Goal: Information Seeking & Learning: Learn about a topic

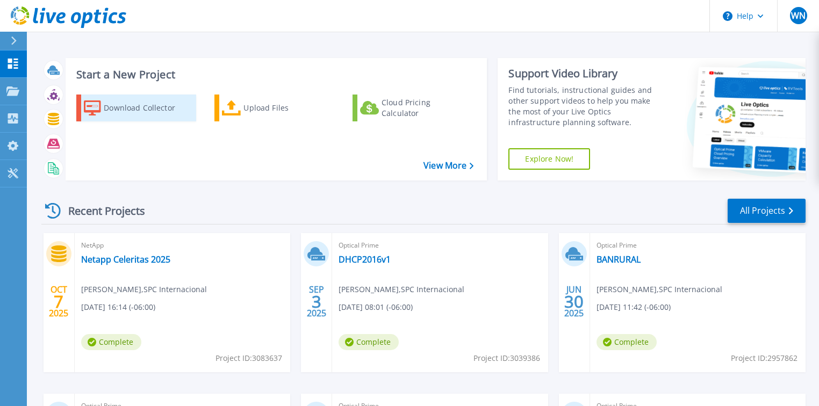
click at [171, 111] on div "Download Collector" at bounding box center [147, 108] width 86 height 22
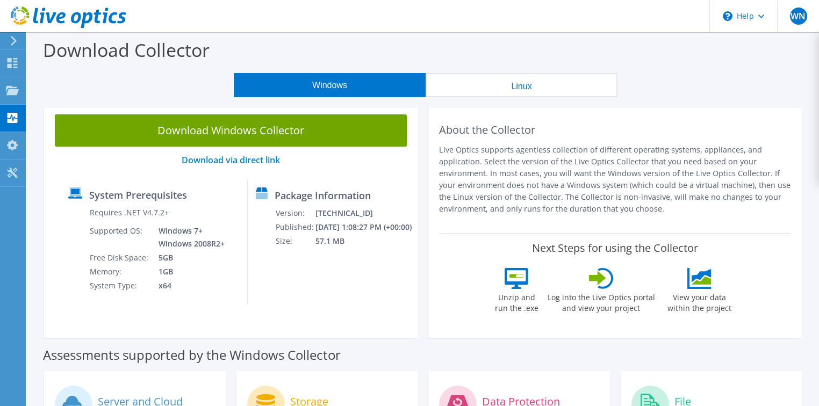
click at [133, 90] on div "Windows Linux" at bounding box center [426, 85] width 776 height 24
click at [11, 59] on use at bounding box center [13, 63] width 10 height 10
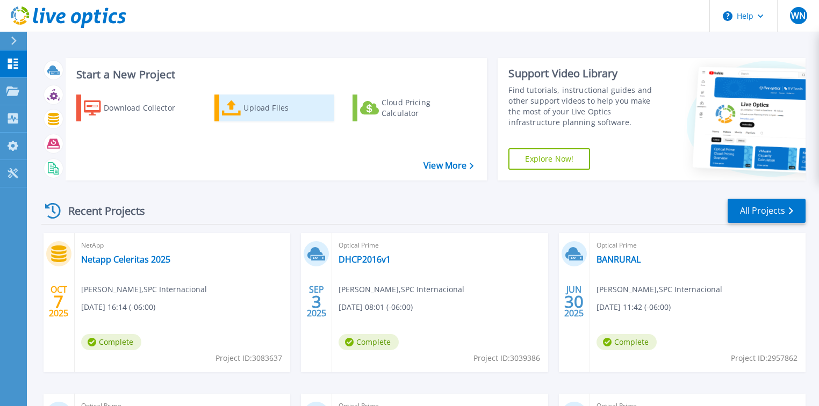
click at [254, 108] on div "Upload Files" at bounding box center [286, 108] width 86 height 22
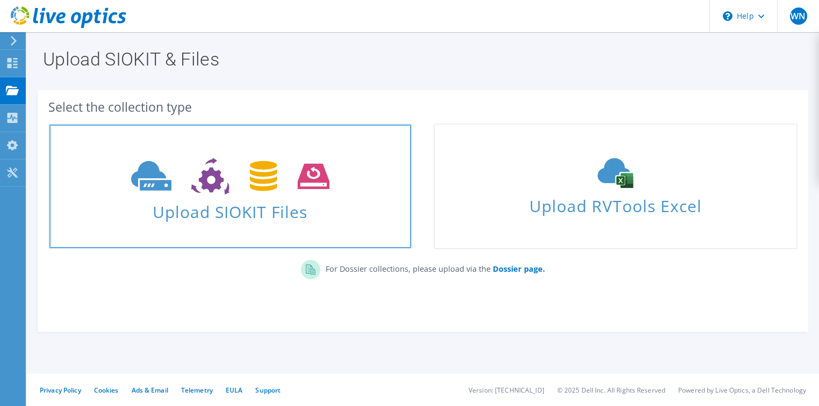
click at [211, 188] on use at bounding box center [230, 176] width 198 height 37
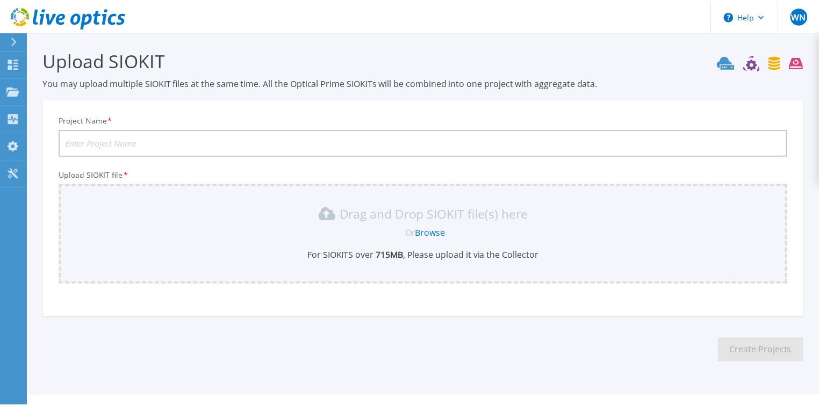
scroll to position [21, 0]
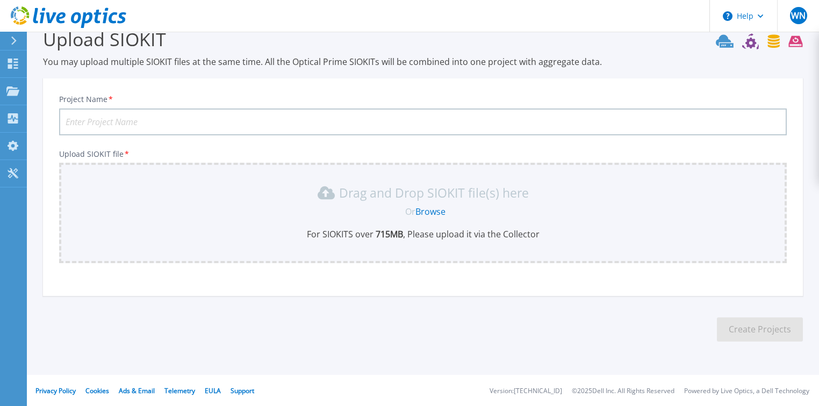
click at [168, 125] on input "Project Name *" at bounding box center [423, 122] width 728 height 27
click at [15, 65] on icon at bounding box center [13, 64] width 10 height 10
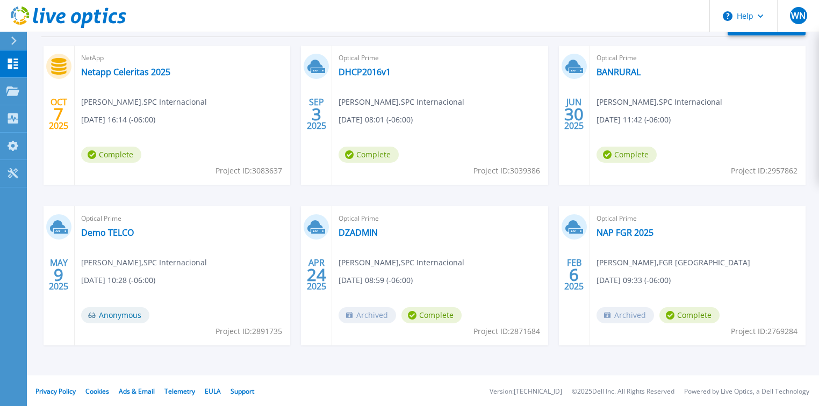
scroll to position [189, 0]
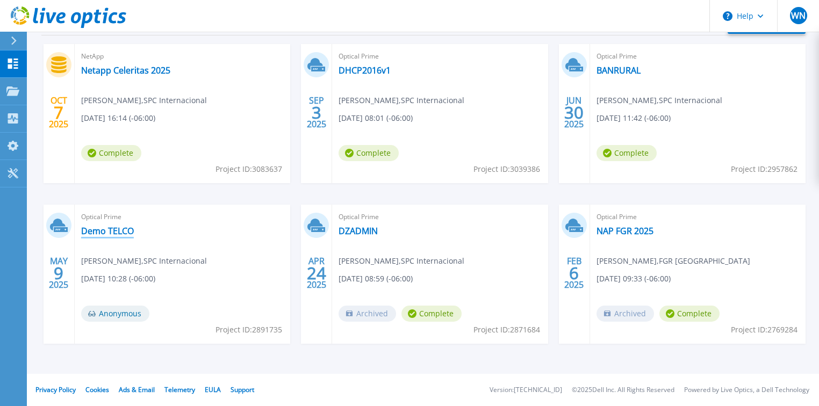
click at [112, 230] on link "Demo TELCO" at bounding box center [107, 231] width 53 height 11
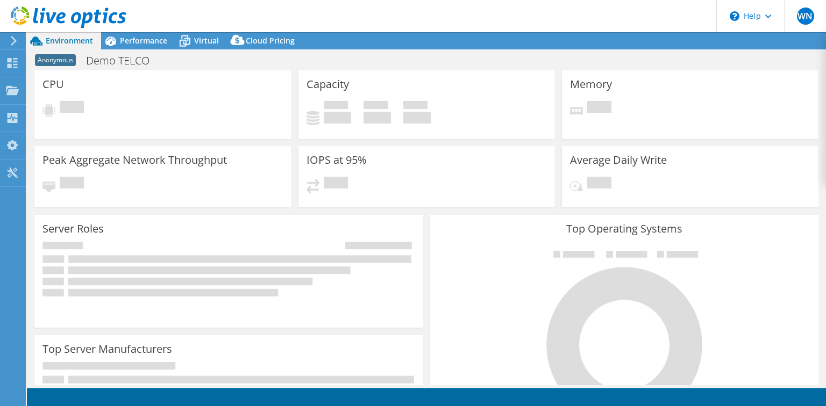
select select "USWest"
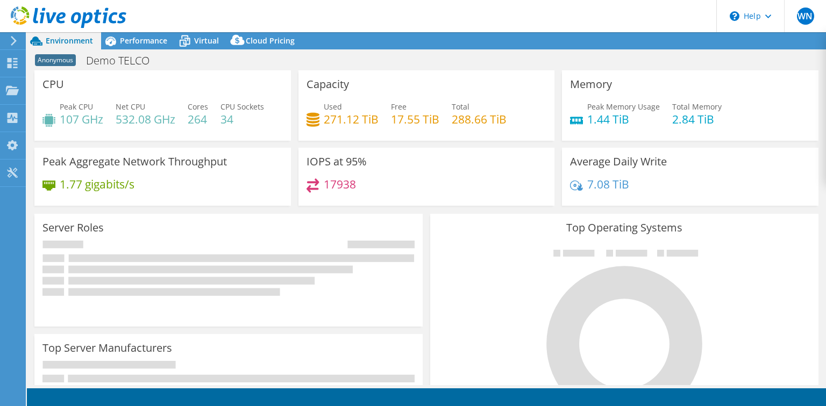
select select "USWest"
select select "USD"
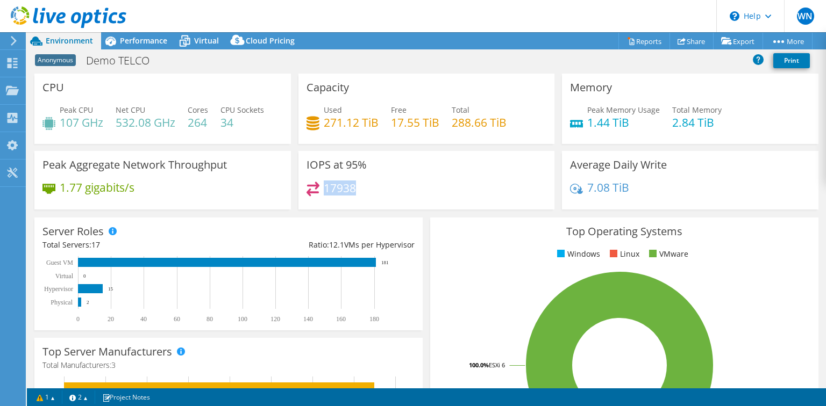
drag, startPoint x: 357, startPoint y: 189, endPoint x: 323, endPoint y: 189, distance: 33.9
click at [323, 189] on div "17938" at bounding box center [426, 193] width 240 height 23
drag, startPoint x: 376, startPoint y: 171, endPoint x: 343, endPoint y: 162, distance: 34.4
click at [343, 162] on div "IOPS at 95% 17938" at bounding box center [426, 180] width 256 height 59
drag, startPoint x: 360, startPoint y: 184, endPoint x: 323, endPoint y: 184, distance: 37.1
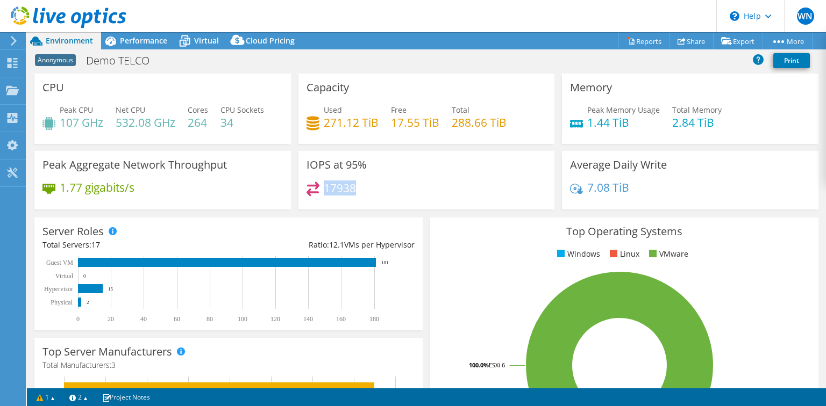
click at [323, 184] on div "17938" at bounding box center [426, 193] width 240 height 23
drag, startPoint x: 513, startPoint y: 120, endPoint x: 450, endPoint y: 110, distance: 63.7
click at [450, 110] on div "Used 271.12 TiB Free 17.55 TiB Total 288.66 TiB" at bounding box center [426, 121] width 240 height 35
drag, startPoint x: 436, startPoint y: 125, endPoint x: 391, endPoint y: 104, distance: 49.6
click at [391, 104] on div "Used 271.12 TiB Free 17.55 TiB Total 288.66 TiB" at bounding box center [426, 121] width 240 height 35
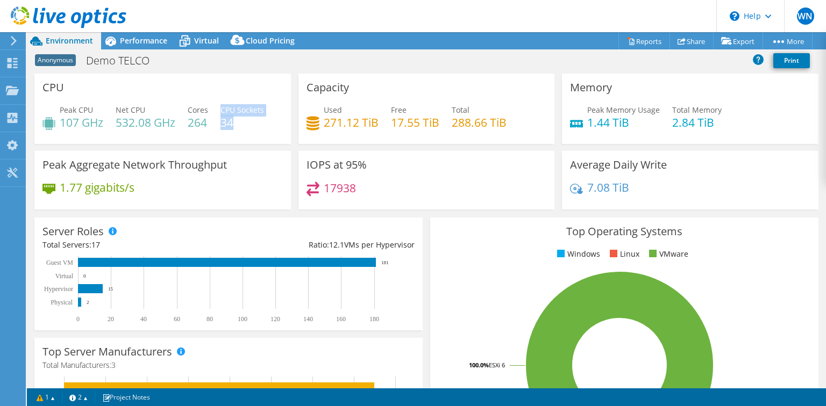
drag, startPoint x: 241, startPoint y: 125, endPoint x: 220, endPoint y: 112, distance: 24.2
click at [220, 112] on div "Peak CPU 107 GHz Net CPU 532.08 GHz Cores 264 CPU Sockets 34" at bounding box center [162, 121] width 240 height 35
click at [244, 120] on h4 "34" at bounding box center [242, 123] width 44 height 12
drag, startPoint x: 223, startPoint y: 126, endPoint x: 217, endPoint y: 118, distance: 9.2
click at [217, 118] on div "Peak CPU 107 GHz Net CPU 532.08 GHz Cores 264 CPU Sockets 34" at bounding box center [162, 121] width 240 height 35
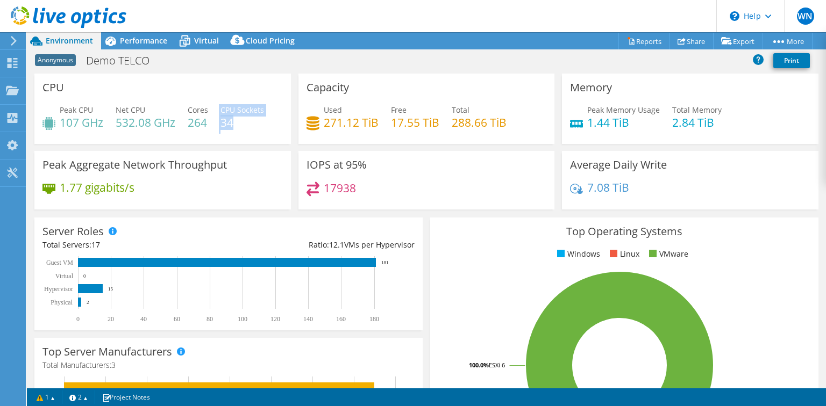
click at [245, 120] on h4 "34" at bounding box center [242, 123] width 44 height 12
drag, startPoint x: 208, startPoint y: 125, endPoint x: 184, endPoint y: 117, distance: 25.0
click at [184, 117] on div "Peak CPU 107 GHz Net CPU 532.08 GHz Cores 264 CPU Sockets 34" at bounding box center [162, 121] width 240 height 35
click at [227, 125] on h4 "34" at bounding box center [242, 123] width 44 height 12
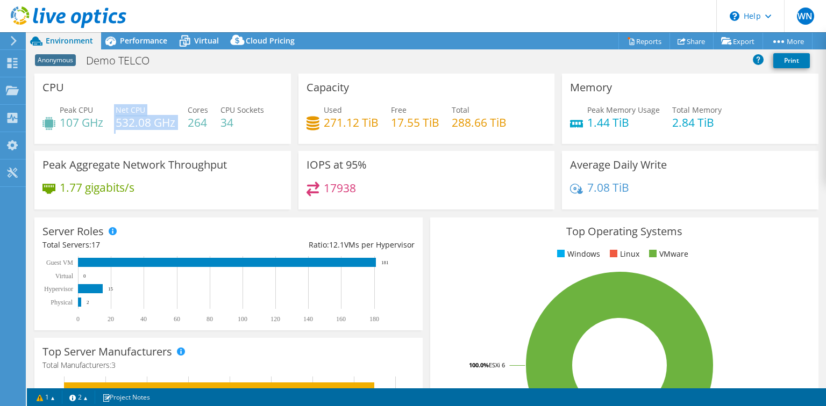
drag, startPoint x: 178, startPoint y: 122, endPoint x: 110, endPoint y: 120, distance: 68.3
click at [110, 120] on div "Peak CPU 107 GHz Net CPU 532.08 GHz Cores 264 CPU Sockets 34" at bounding box center [162, 121] width 240 height 35
drag, startPoint x: 61, startPoint y: 122, endPoint x: 103, endPoint y: 121, distance: 41.9
click at [103, 121] on h4 "107 GHz" at bounding box center [82, 123] width 44 height 12
click at [203, 37] on span "Virtual" at bounding box center [206, 40] width 25 height 10
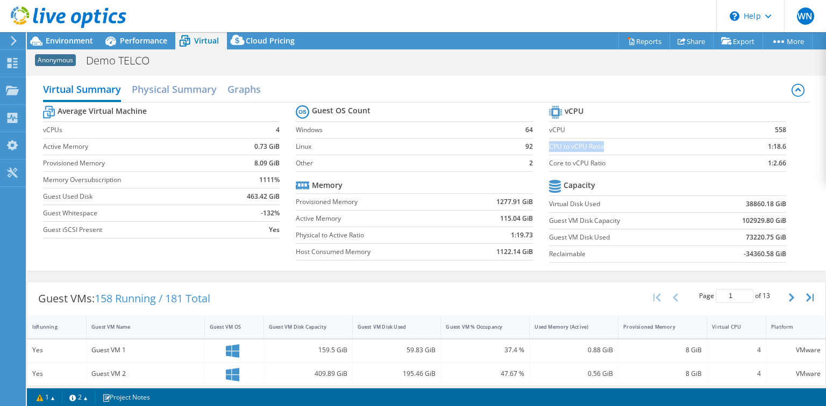
drag, startPoint x: 544, startPoint y: 146, endPoint x: 599, endPoint y: 144, distance: 55.4
click at [599, 144] on label "CPU to vCPU Ratio" at bounding box center [640, 146] width 183 height 11
click at [768, 146] on b "1:18.6" at bounding box center [777, 146] width 18 height 11
drag, startPoint x: 768, startPoint y: 146, endPoint x: 778, endPoint y: 144, distance: 11.0
click at [778, 144] on b "1:18.6" at bounding box center [777, 146] width 18 height 11
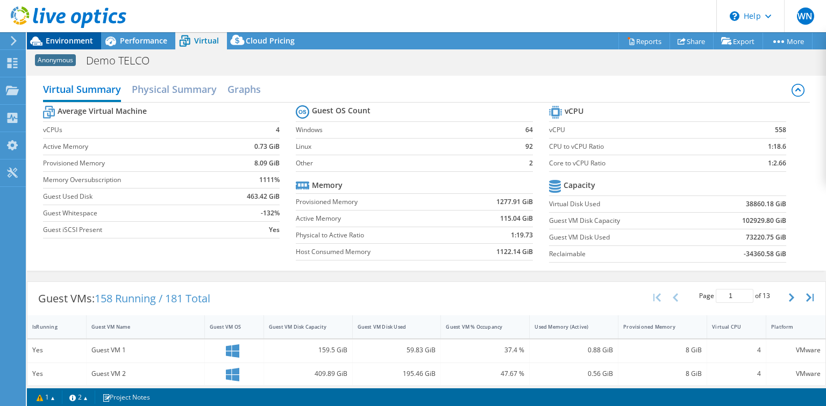
click at [62, 41] on span "Environment" at bounding box center [69, 40] width 47 height 10
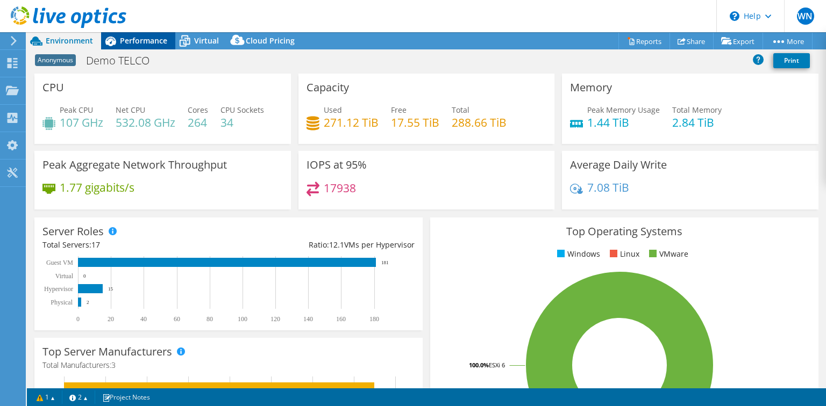
click at [141, 44] on span "Performance" at bounding box center [143, 40] width 47 height 10
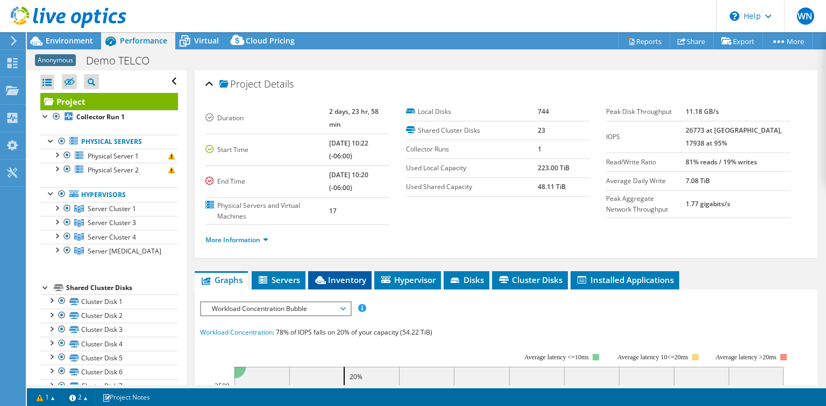
click at [340, 275] on span "Inventory" at bounding box center [339, 280] width 53 height 11
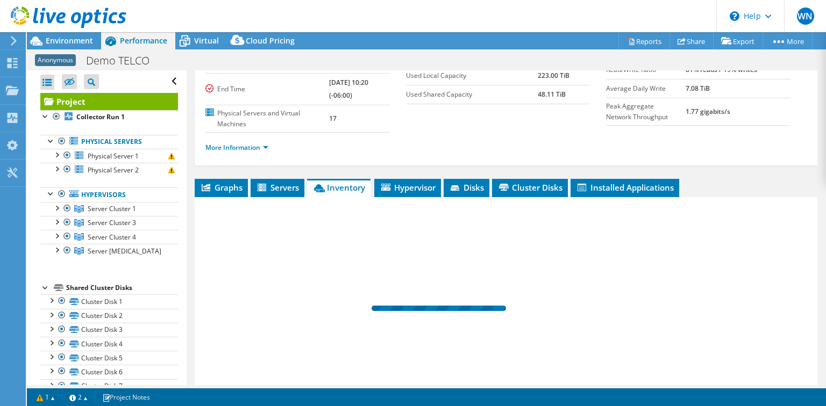
scroll to position [129, 0]
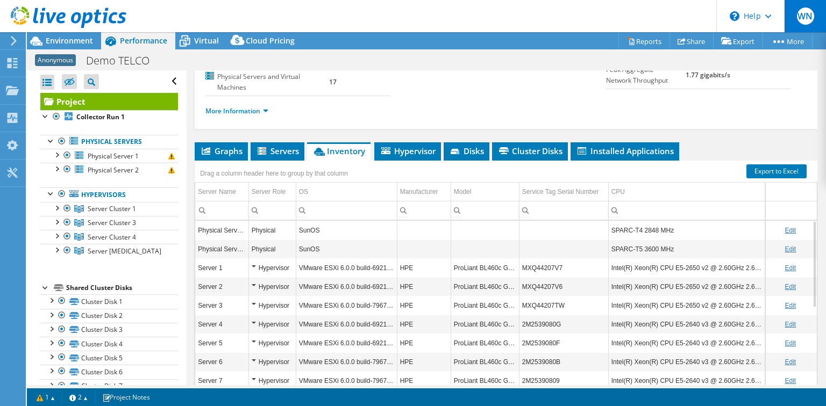
click at [799, 17] on span "WN" at bounding box center [805, 16] width 17 height 17
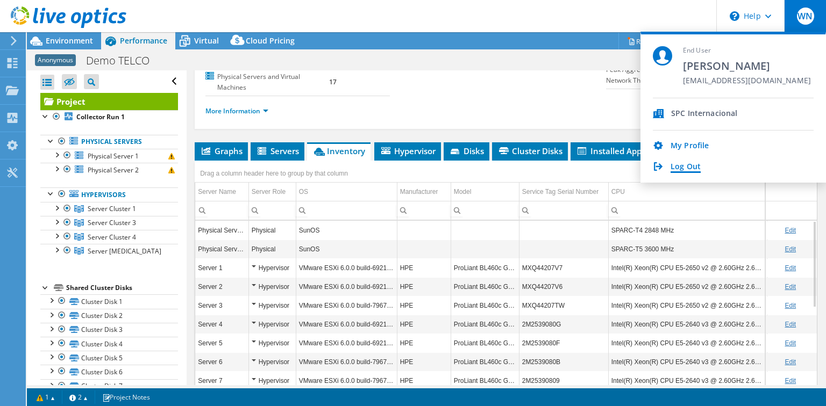
click at [687, 168] on link "Log Out" at bounding box center [685, 167] width 30 height 10
